Goal: Transaction & Acquisition: Purchase product/service

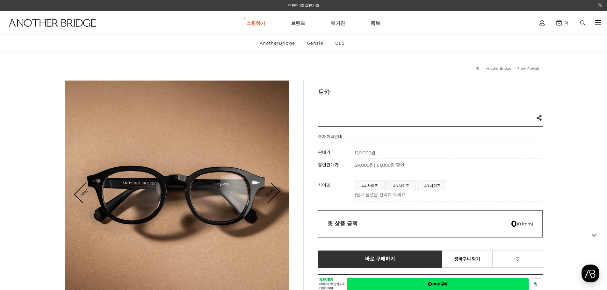
click at [405, 186] on span "46 사이즈" at bounding box center [400, 185] width 29 height 9
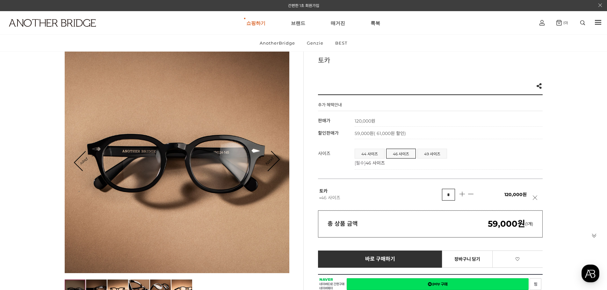
scroll to position [64, 0]
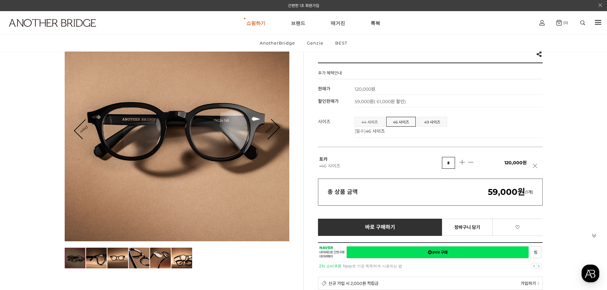
click at [366, 121] on span "44 사이즈" at bounding box center [369, 121] width 29 height 9
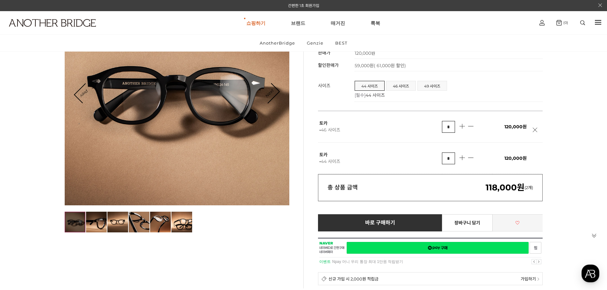
scroll to position [96, 0]
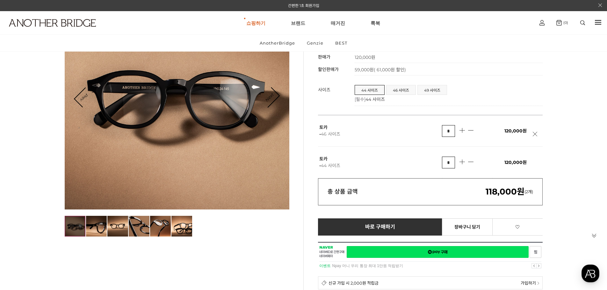
click at [535, 133] on link at bounding box center [537, 137] width 8 height 11
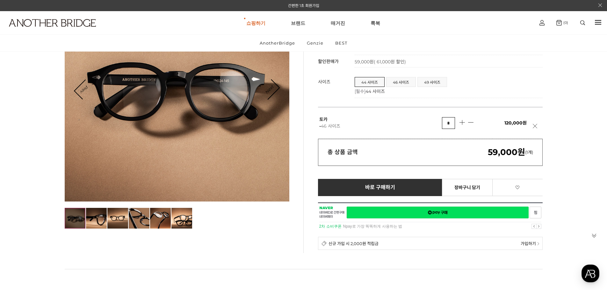
scroll to position [127, 0]
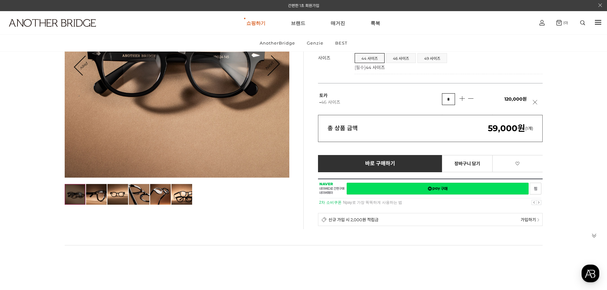
click at [412, 188] on div at bounding box center [430, 193] width 225 height 28
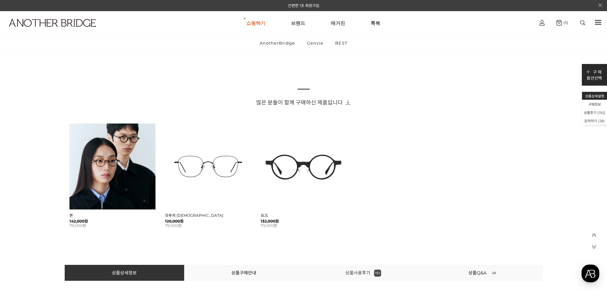
click at [358, 272] on link "상품사용후기 192" at bounding box center [363, 273] width 36 height 6
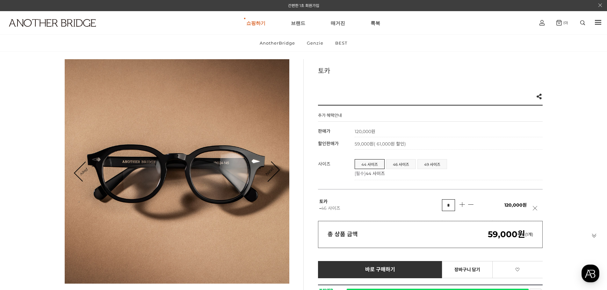
scroll to position [32, 0]
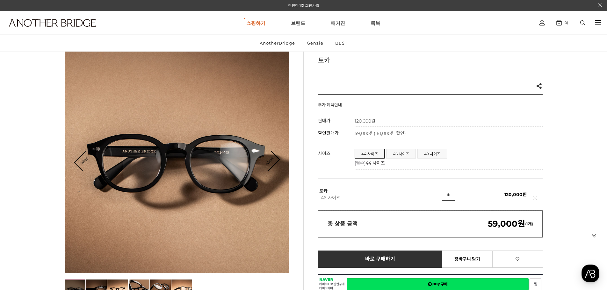
click at [400, 155] on span "46 사이즈" at bounding box center [400, 153] width 29 height 9
click at [534, 198] on link at bounding box center [537, 201] width 8 height 11
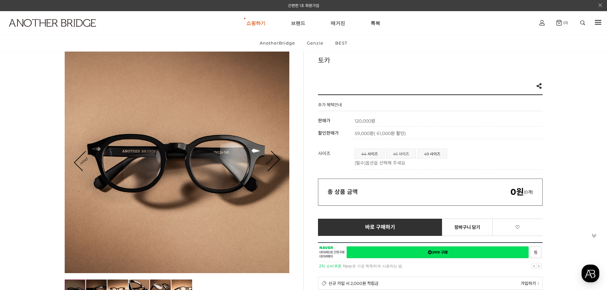
click at [402, 153] on span "46 사이즈" at bounding box center [400, 153] width 29 height 9
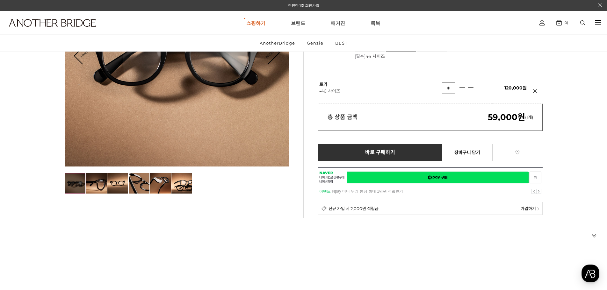
scroll to position [159, 0]
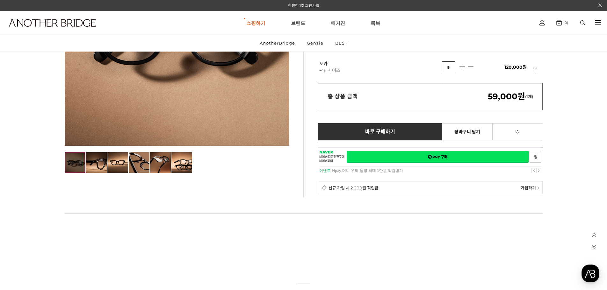
click at [478, 158] on div at bounding box center [430, 161] width 225 height 28
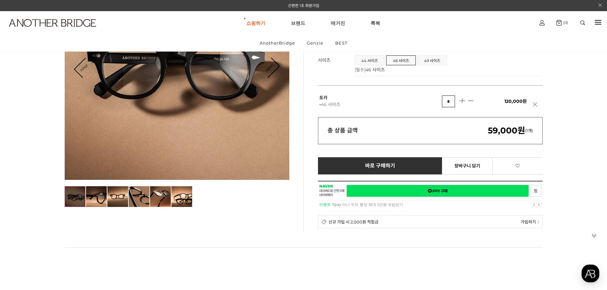
scroll to position [127, 0]
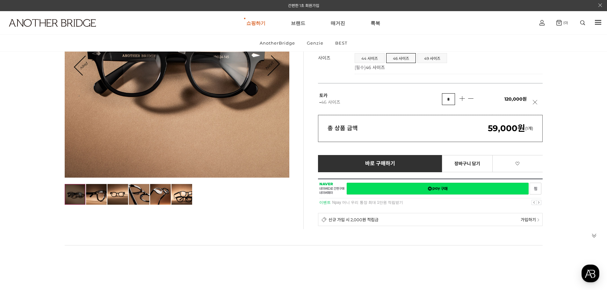
click at [432, 142] on div "총 상품 금액 59,000원 (1개)" at bounding box center [430, 128] width 225 height 27
drag, startPoint x: 321, startPoint y: 126, endPoint x: 357, endPoint y: 127, distance: 36.0
click at [357, 127] on div "총 상품 금액 59,000원 (1개)" at bounding box center [430, 128] width 225 height 27
click at [381, 104] on p "토카 - 46 사이즈" at bounding box center [380, 98] width 123 height 13
click at [437, 189] on div at bounding box center [430, 193] width 225 height 28
